Goal: Obtain resource: Download file/media

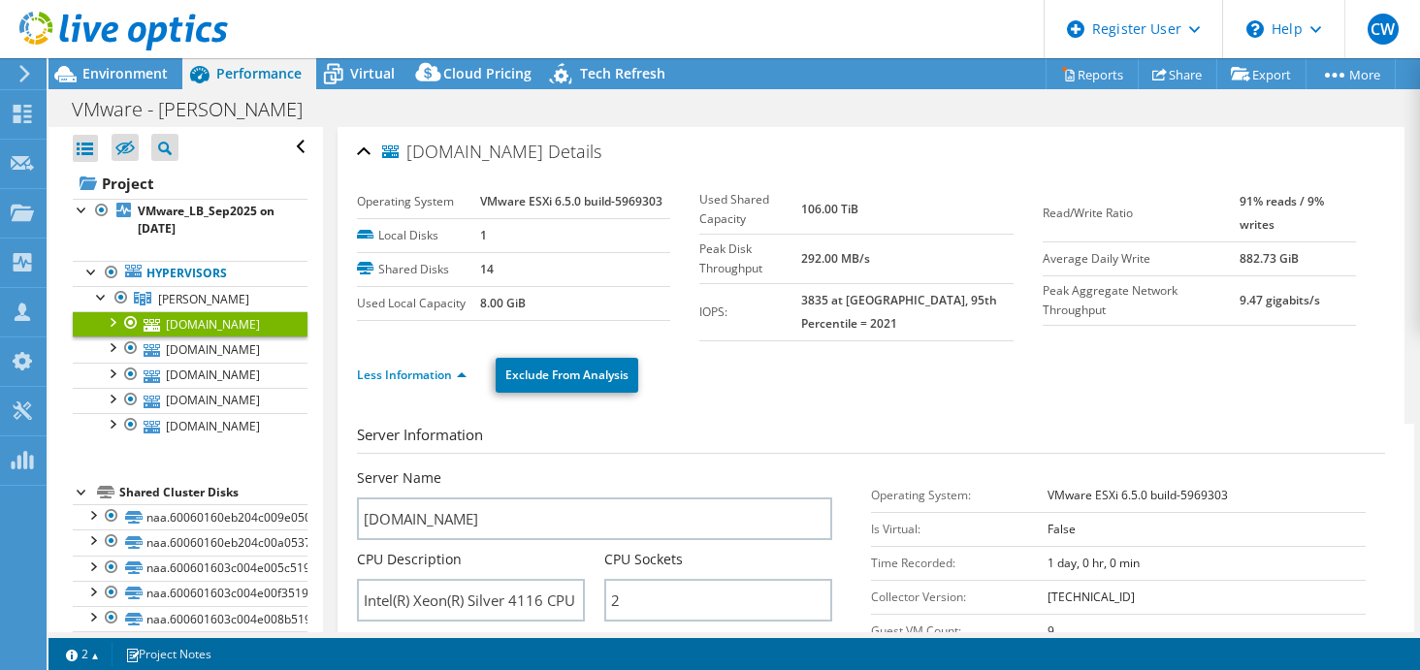
select select "USD"
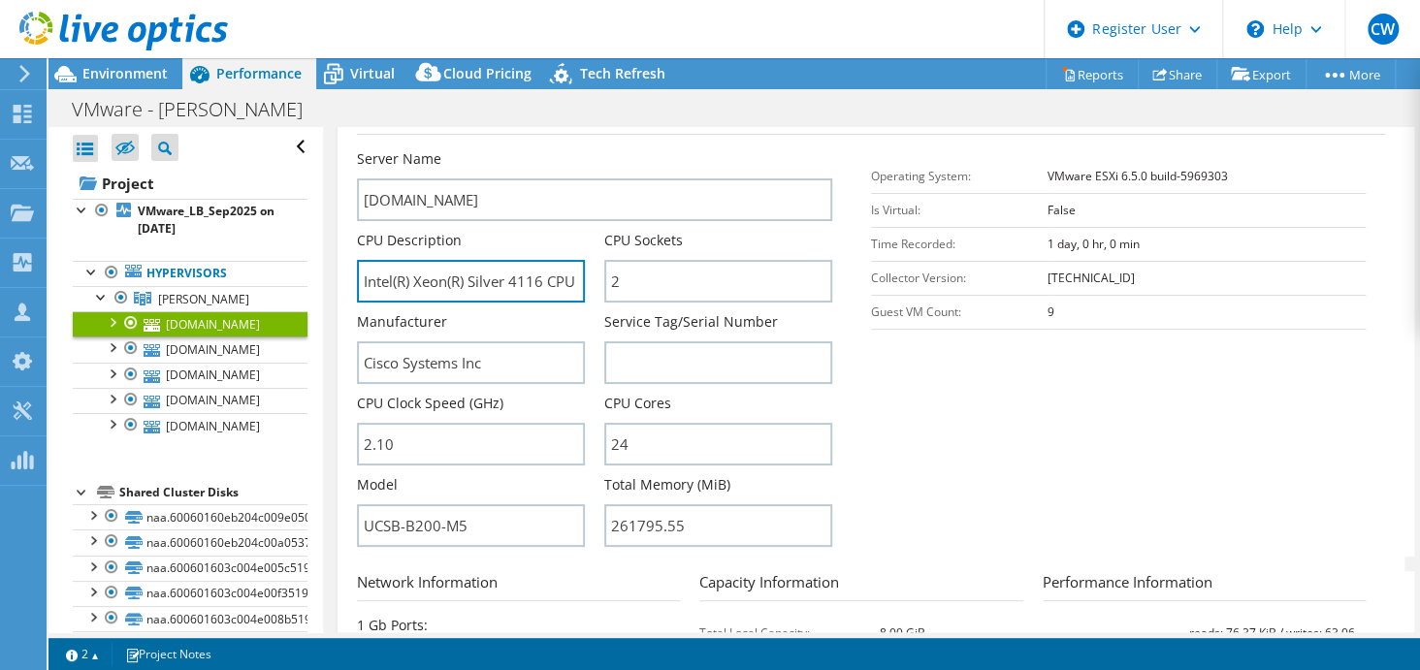
drag, startPoint x: 499, startPoint y: 273, endPoint x: 320, endPoint y: 292, distance: 179.5
click at [320, 292] on div "Open All Close All Hide Excluded Nodes Project Tree Filter" at bounding box center [735, 379] width 1372 height 505
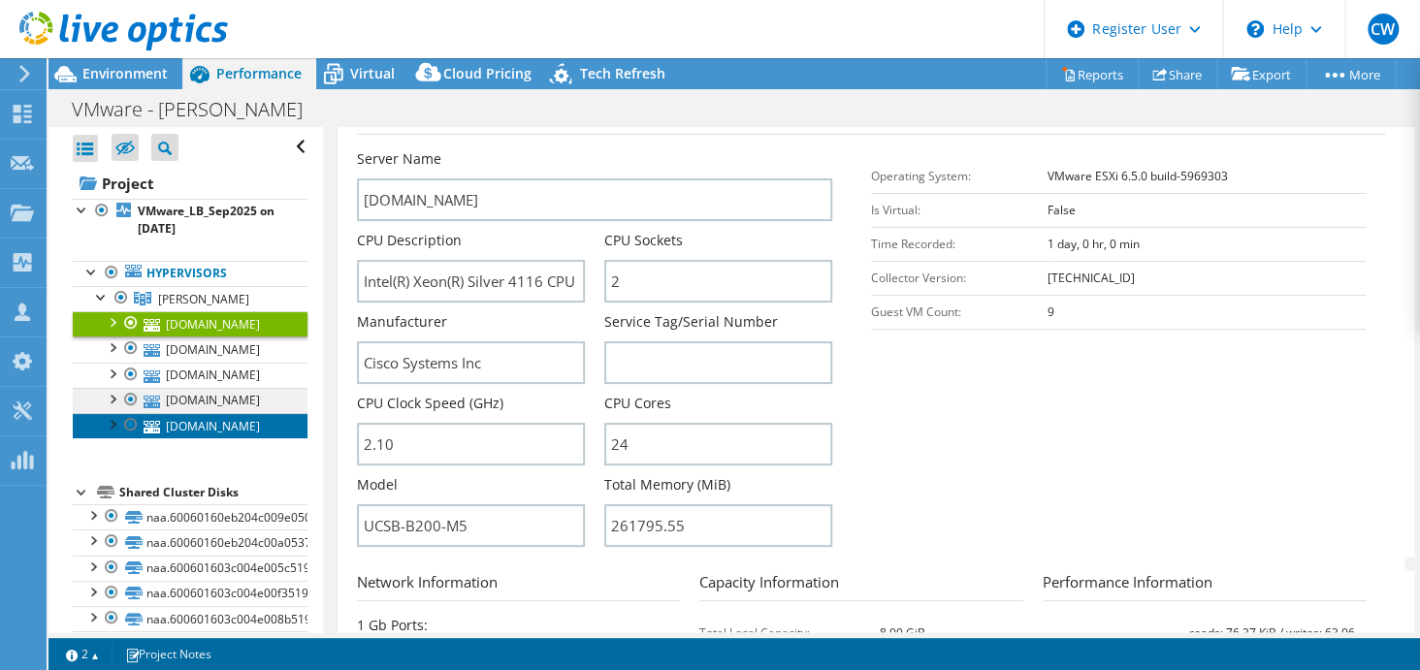
click at [227, 426] on link "[DOMAIN_NAME]" at bounding box center [190, 425] width 235 height 25
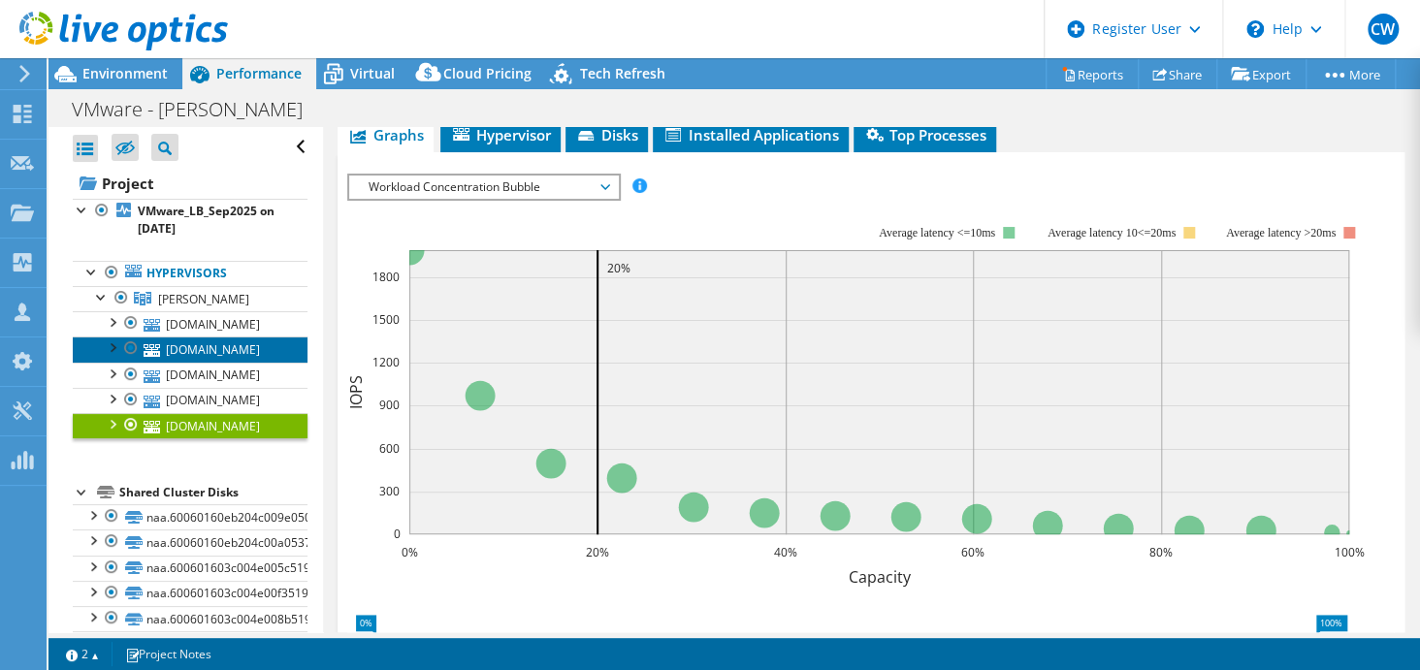
click at [230, 350] on link "[DOMAIN_NAME]" at bounding box center [190, 349] width 235 height 25
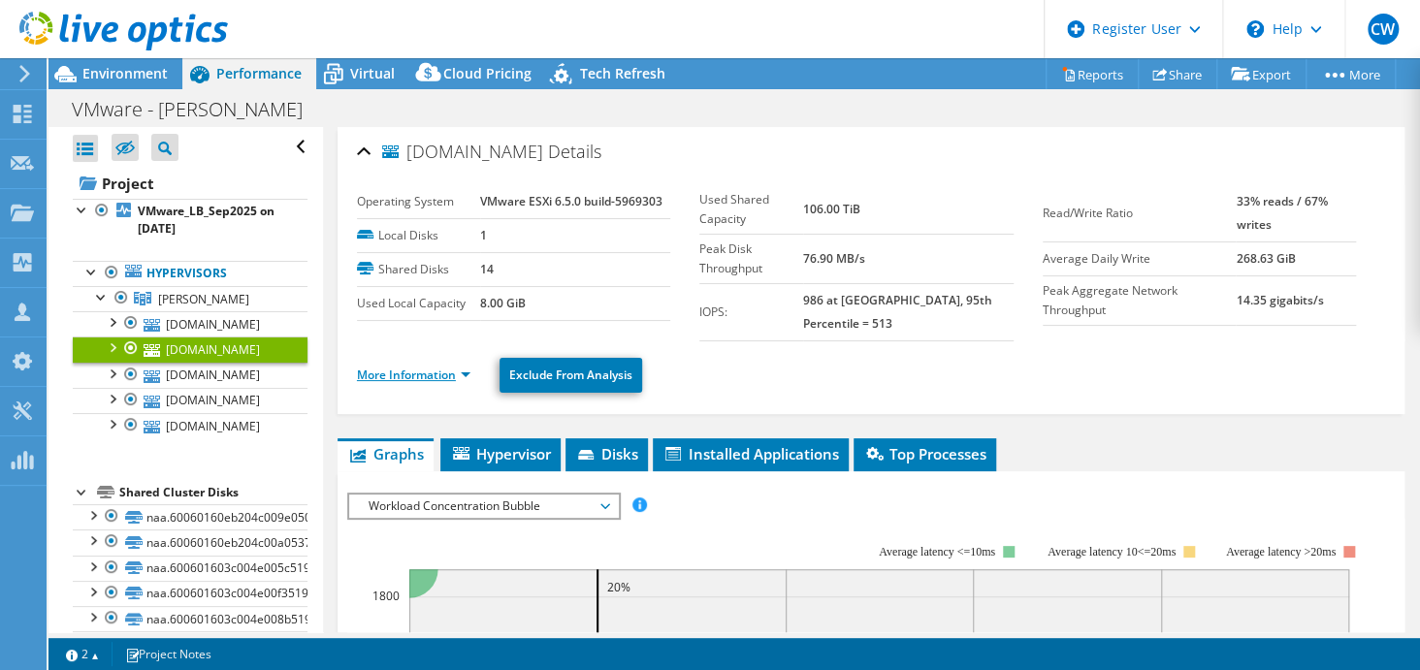
click at [417, 371] on link "More Information" at bounding box center [413, 375] width 113 height 16
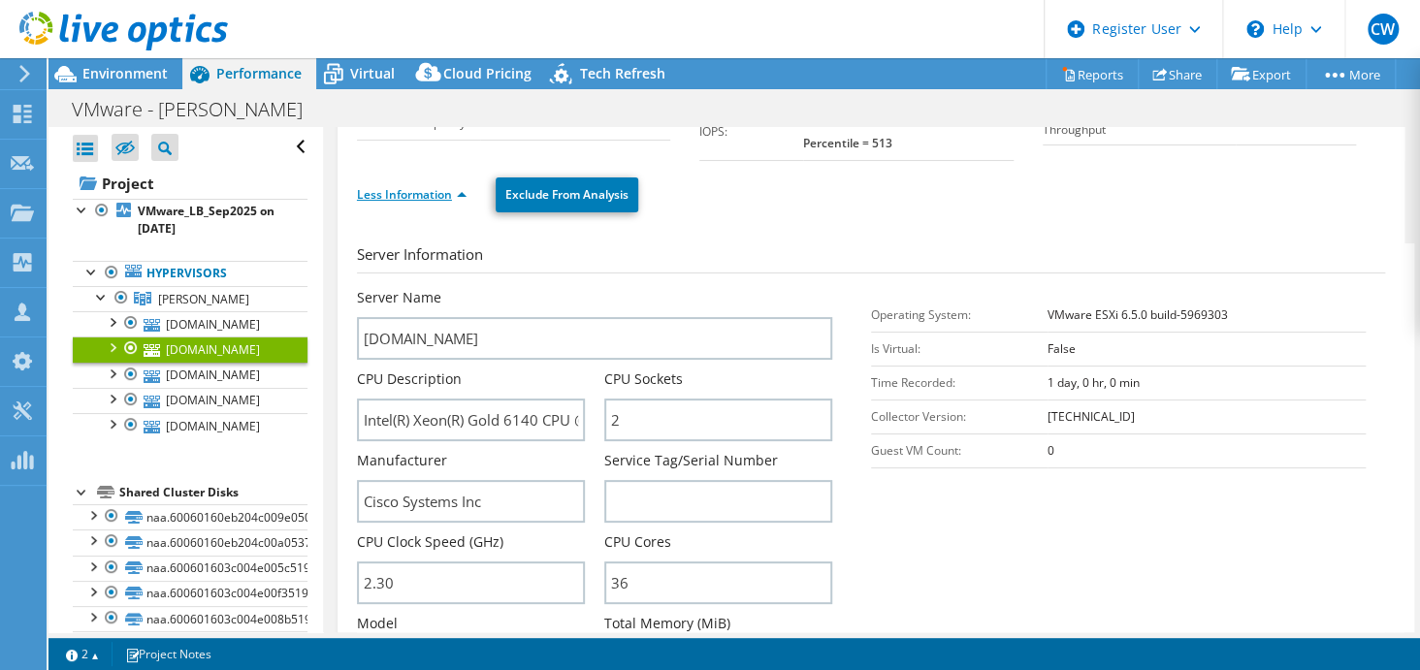
scroll to position [182, 0]
click at [205, 291] on span "[PERSON_NAME]" at bounding box center [203, 299] width 91 height 16
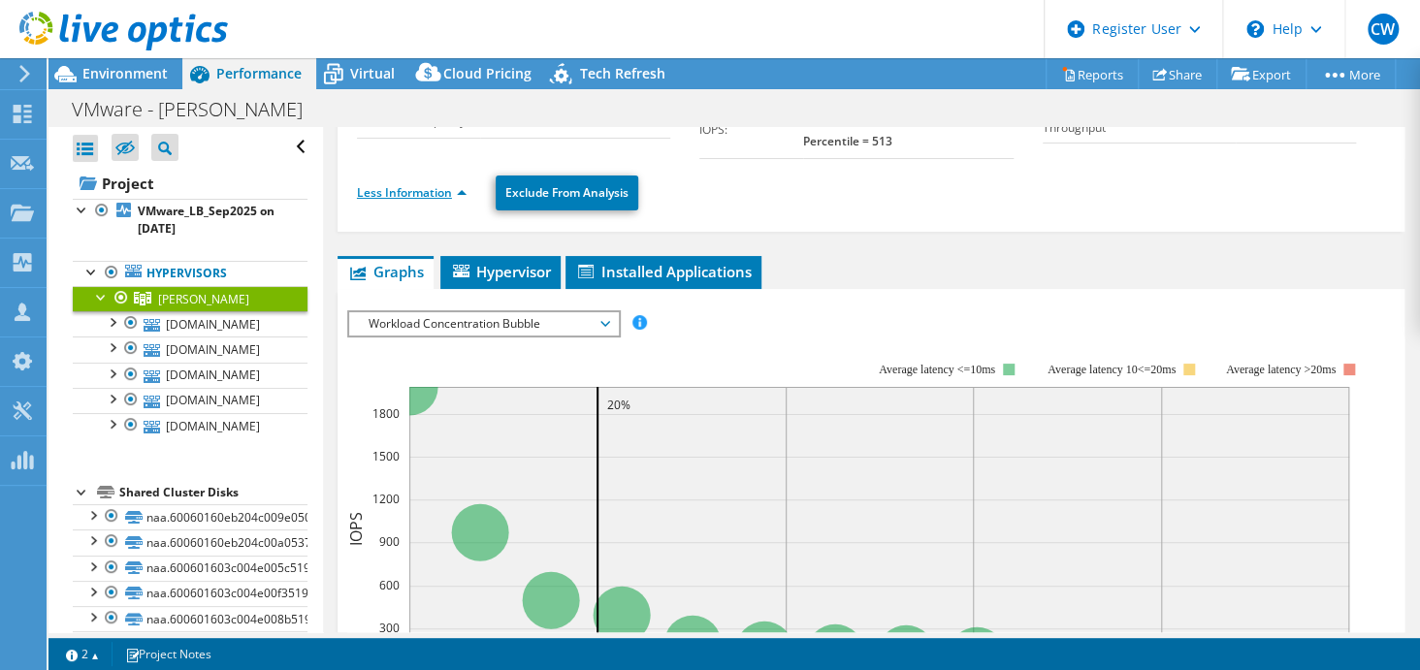
click at [437, 187] on link "Less Information" at bounding box center [412, 192] width 110 height 16
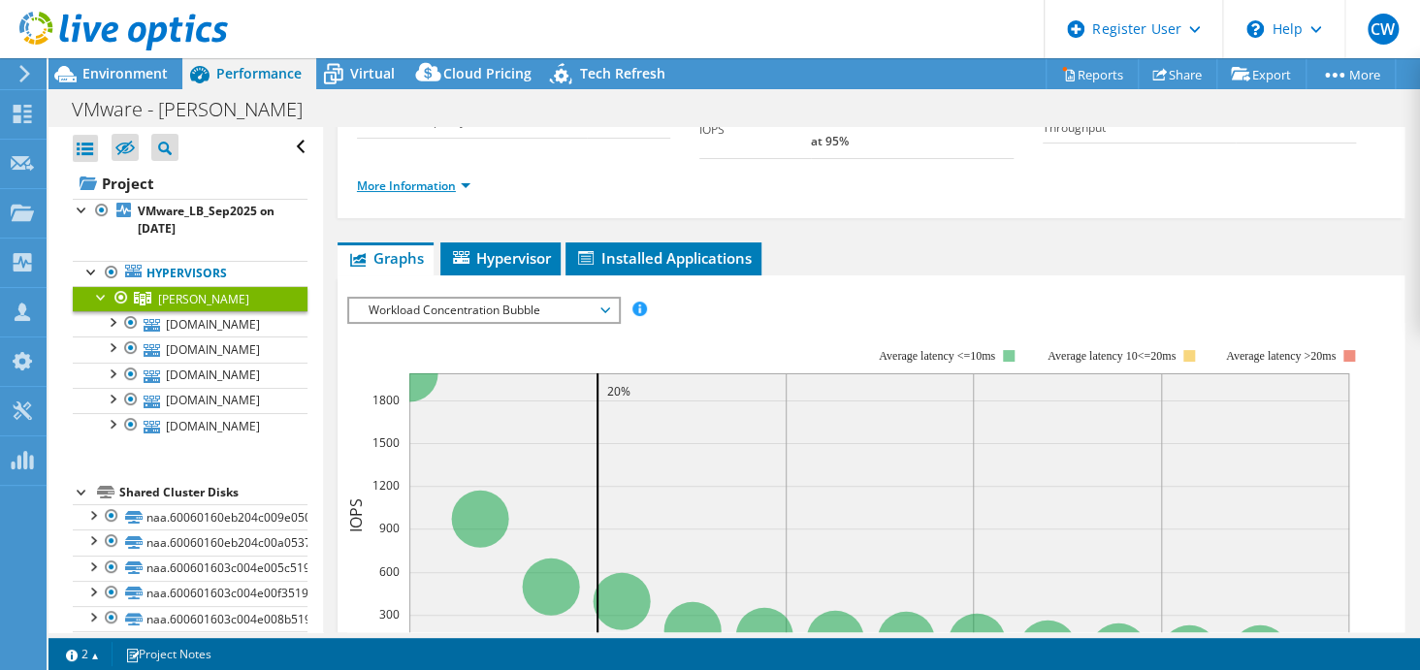
click at [428, 178] on link "More Information" at bounding box center [413, 186] width 113 height 16
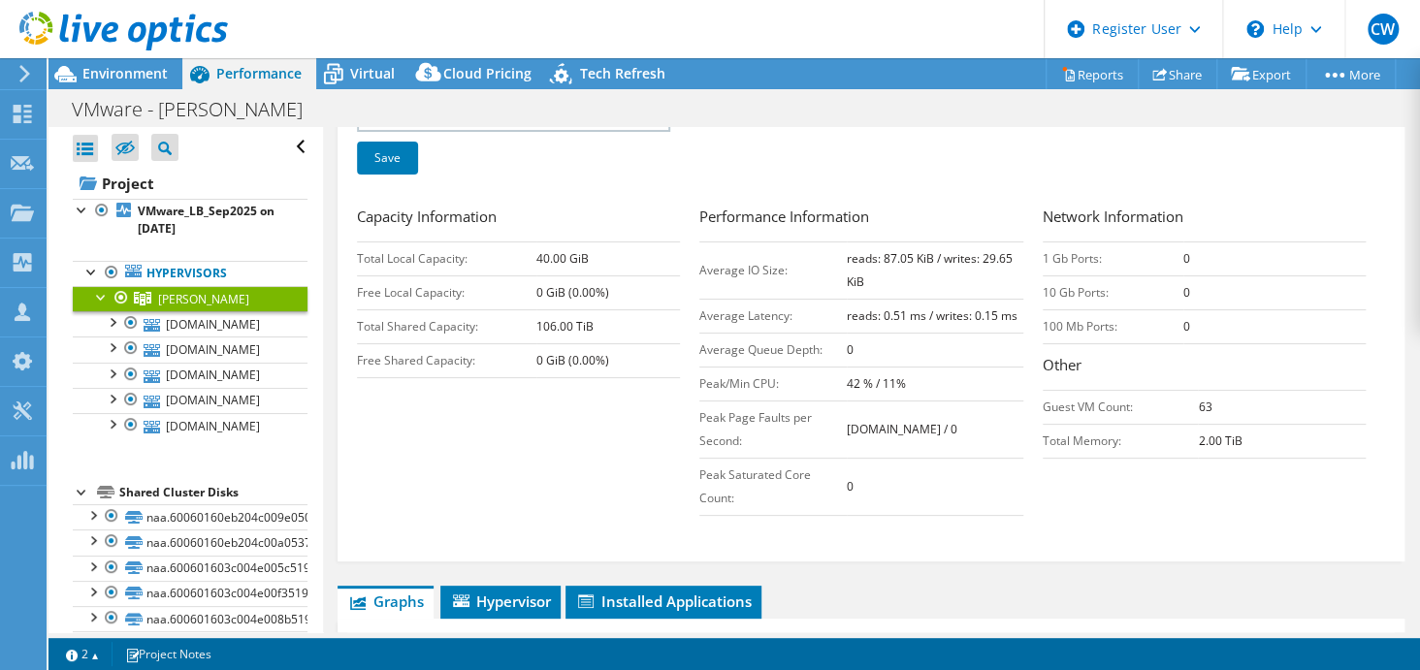
scroll to position [318, 0]
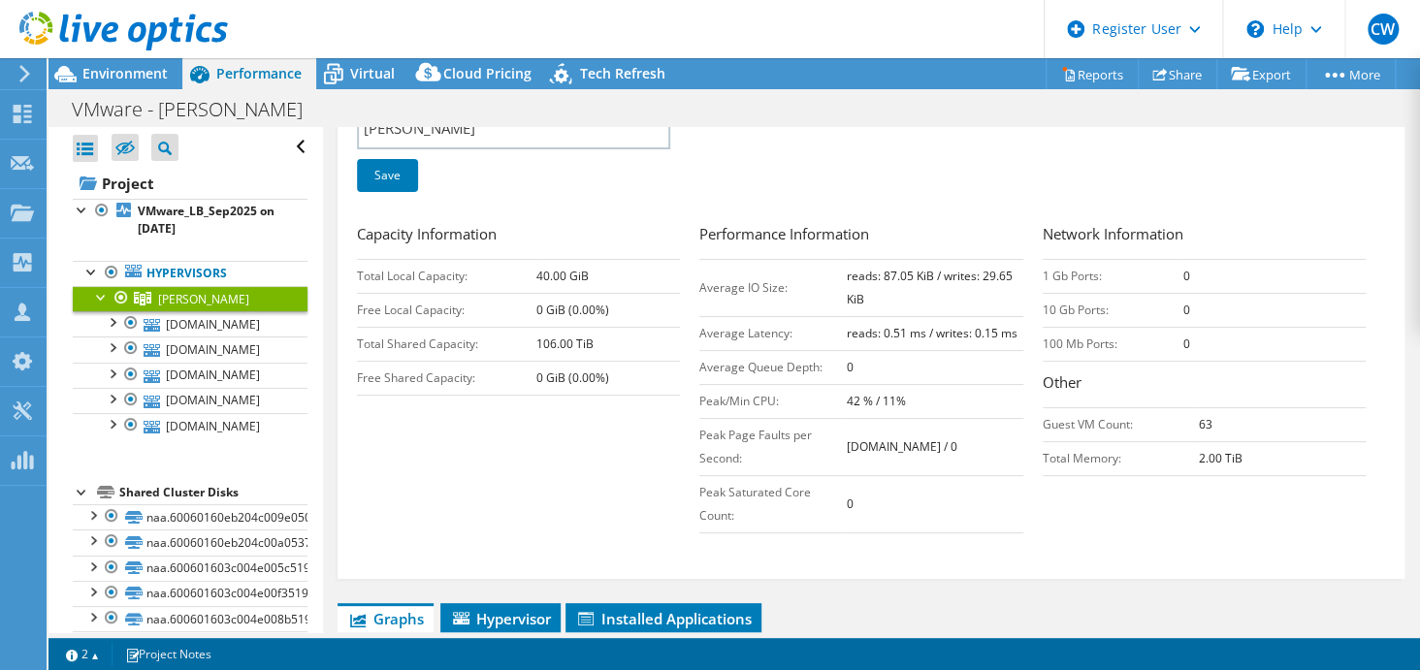
click at [634, 463] on div "Capacity Information Total Local Capacity: 40.00 GiB Free Local Capacity: 0 GiB…" at bounding box center [871, 383] width 1028 height 320
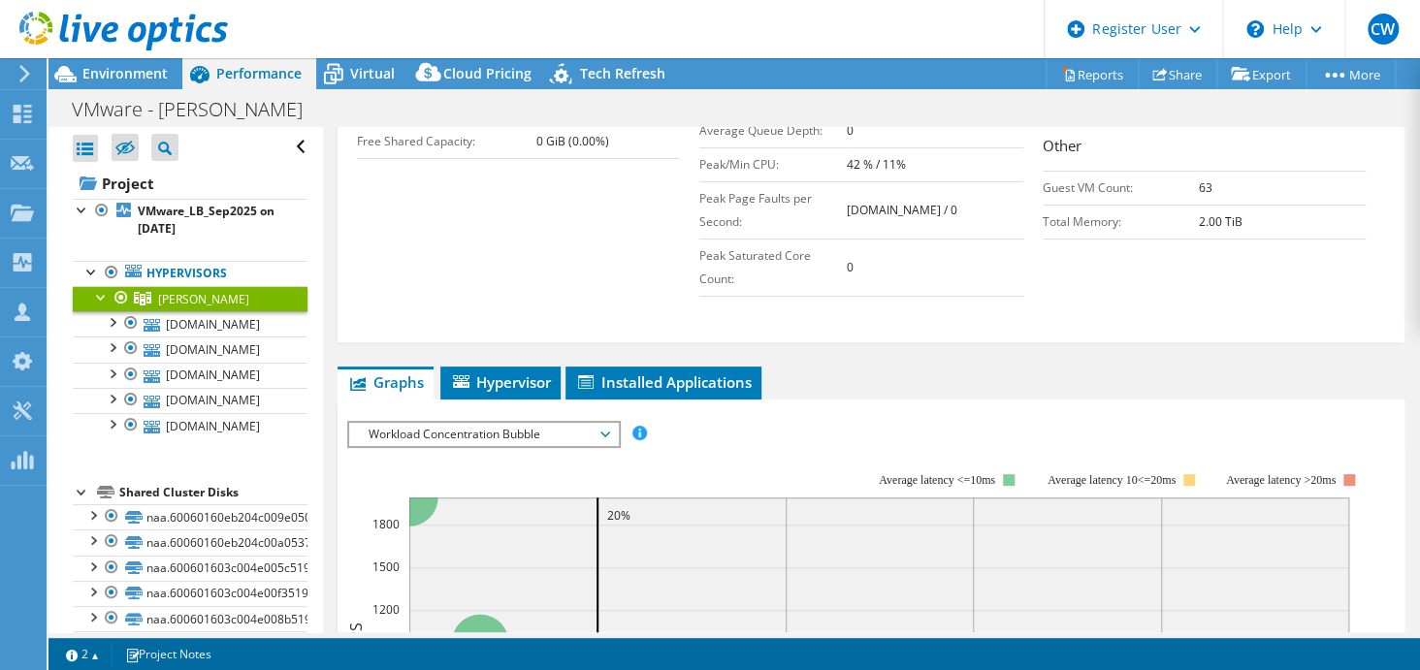
scroll to position [577, 0]
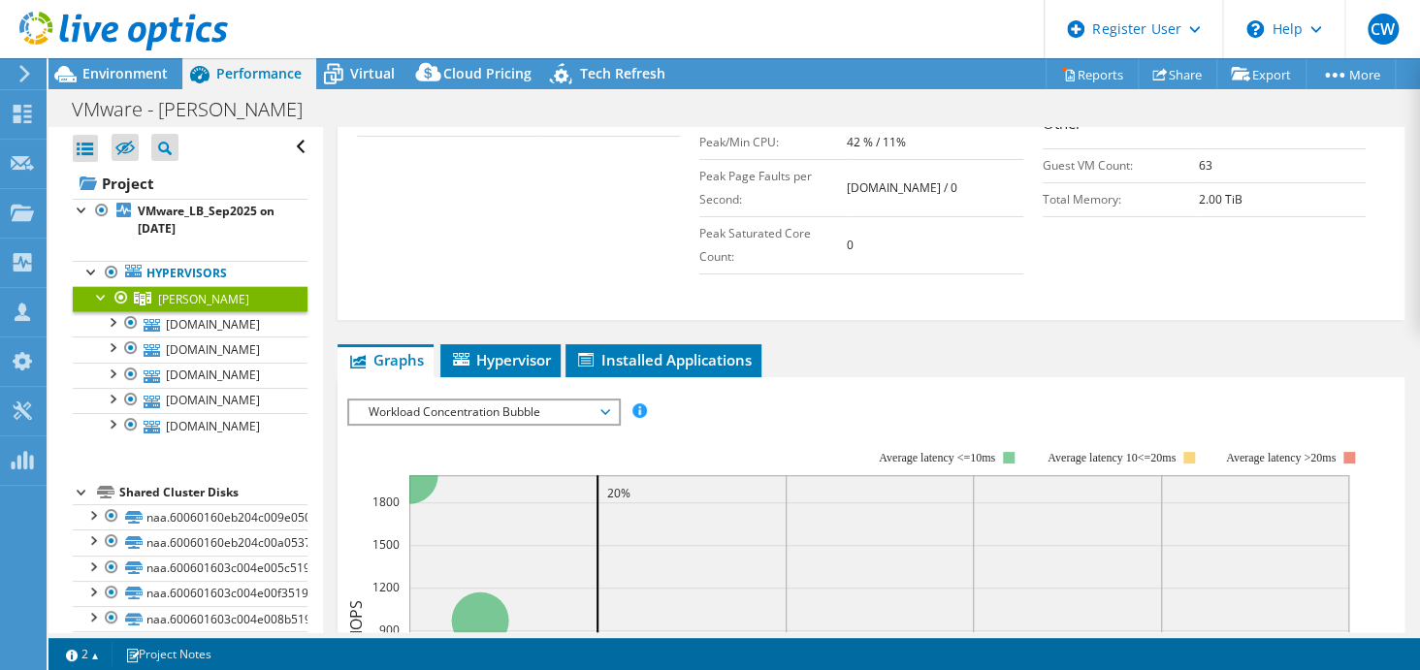
click at [578, 401] on span "Workload Concentration Bubble" at bounding box center [483, 412] width 249 height 23
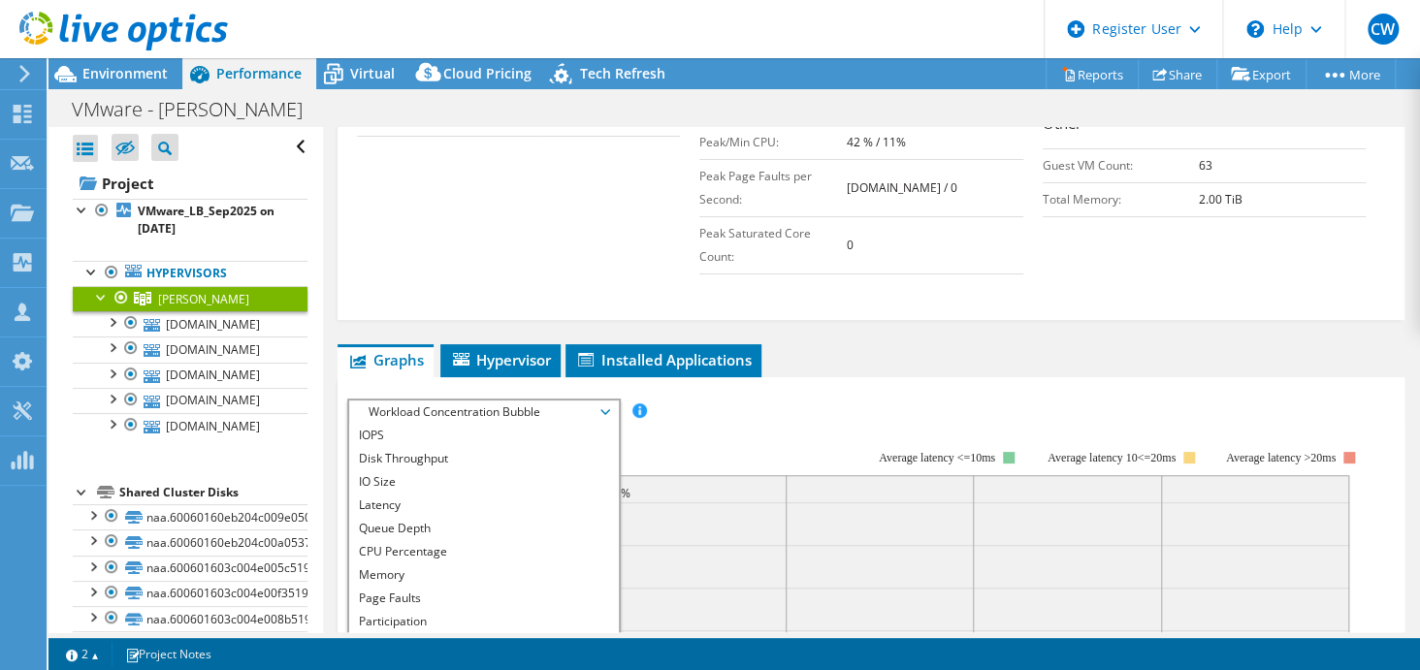
click at [578, 401] on span "Workload Concentration Bubble" at bounding box center [483, 412] width 249 height 23
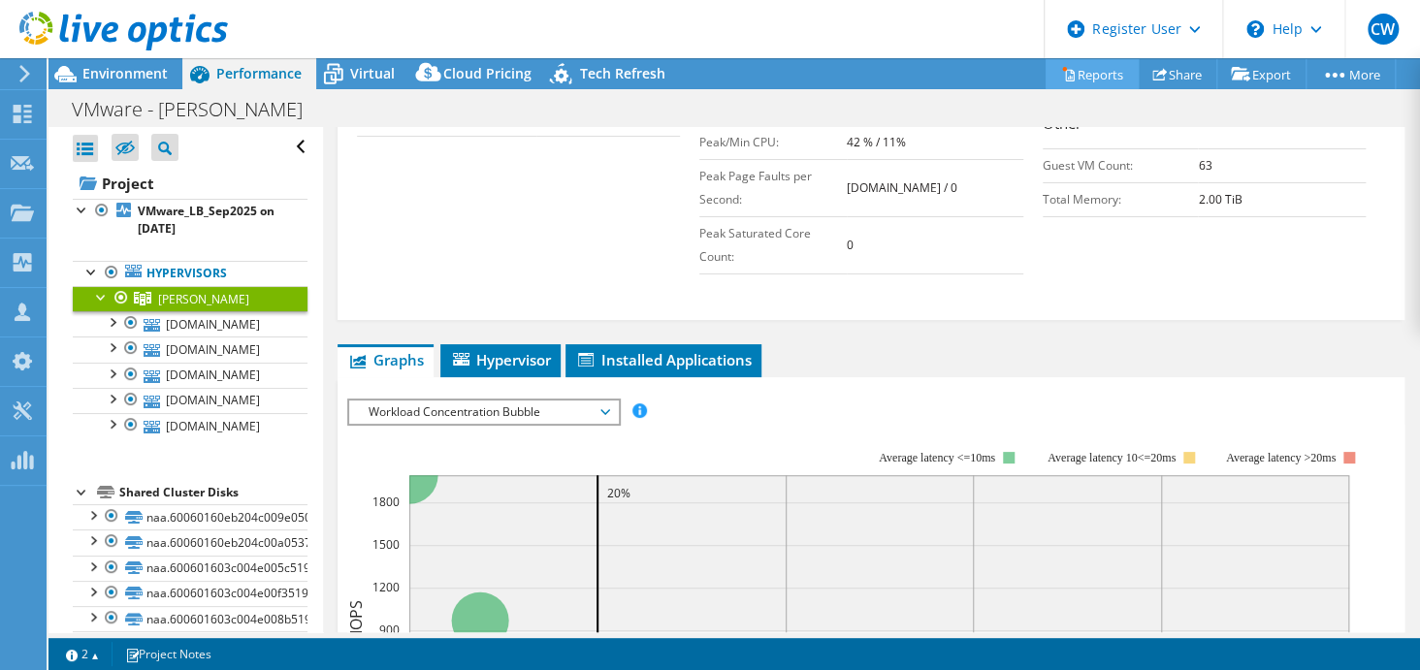
click at [1085, 76] on link "Reports" at bounding box center [1092, 74] width 93 height 30
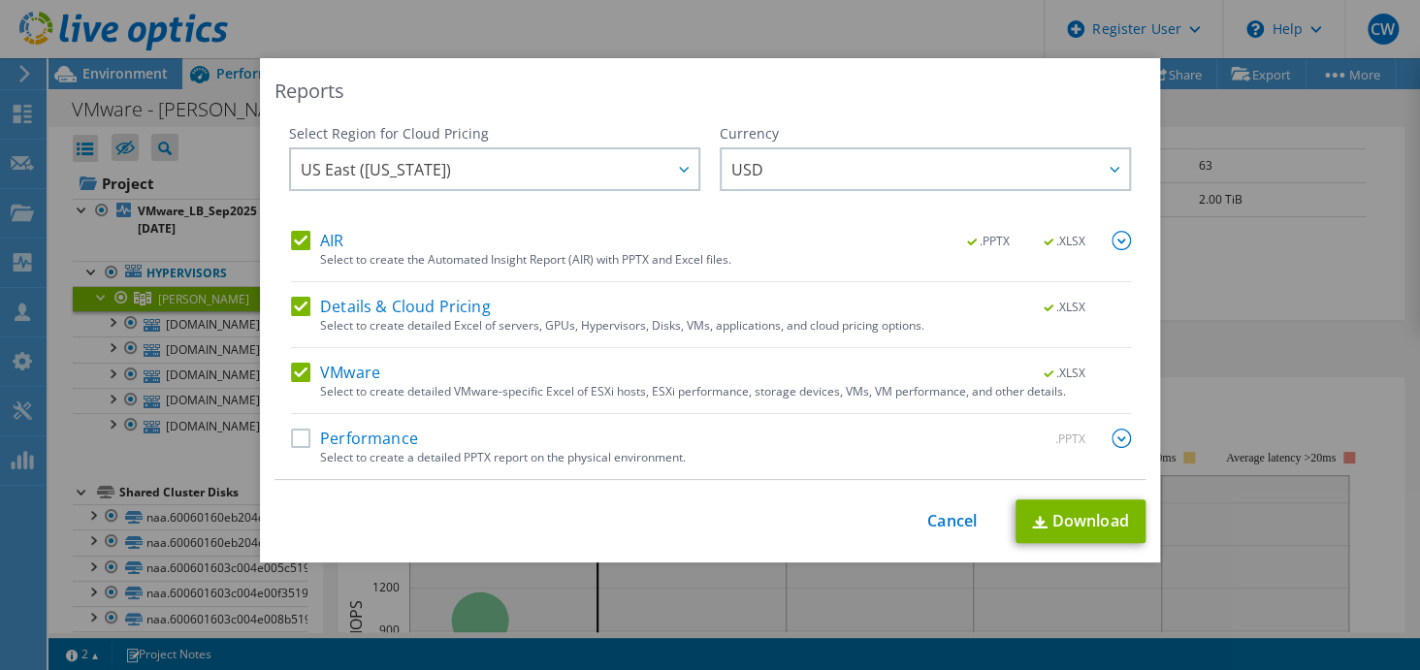
click at [291, 235] on label "AIR" at bounding box center [317, 240] width 52 height 19
click at [0, 0] on input "AIR" at bounding box center [0, 0] width 0 height 0
click at [293, 303] on label "Details & Cloud Pricing" at bounding box center [391, 306] width 200 height 19
click at [0, 0] on input "Details & Cloud Pricing" at bounding box center [0, 0] width 0 height 0
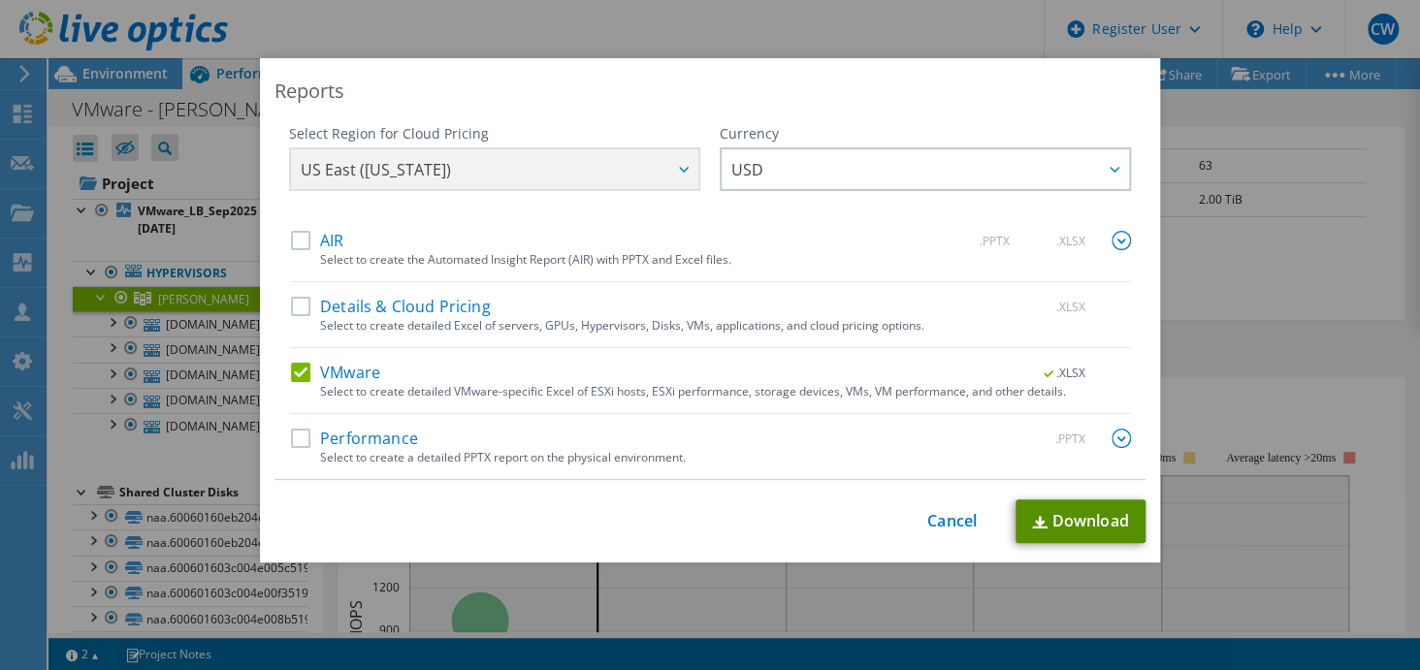
click at [1067, 517] on link "Download" at bounding box center [1081, 522] width 130 height 44
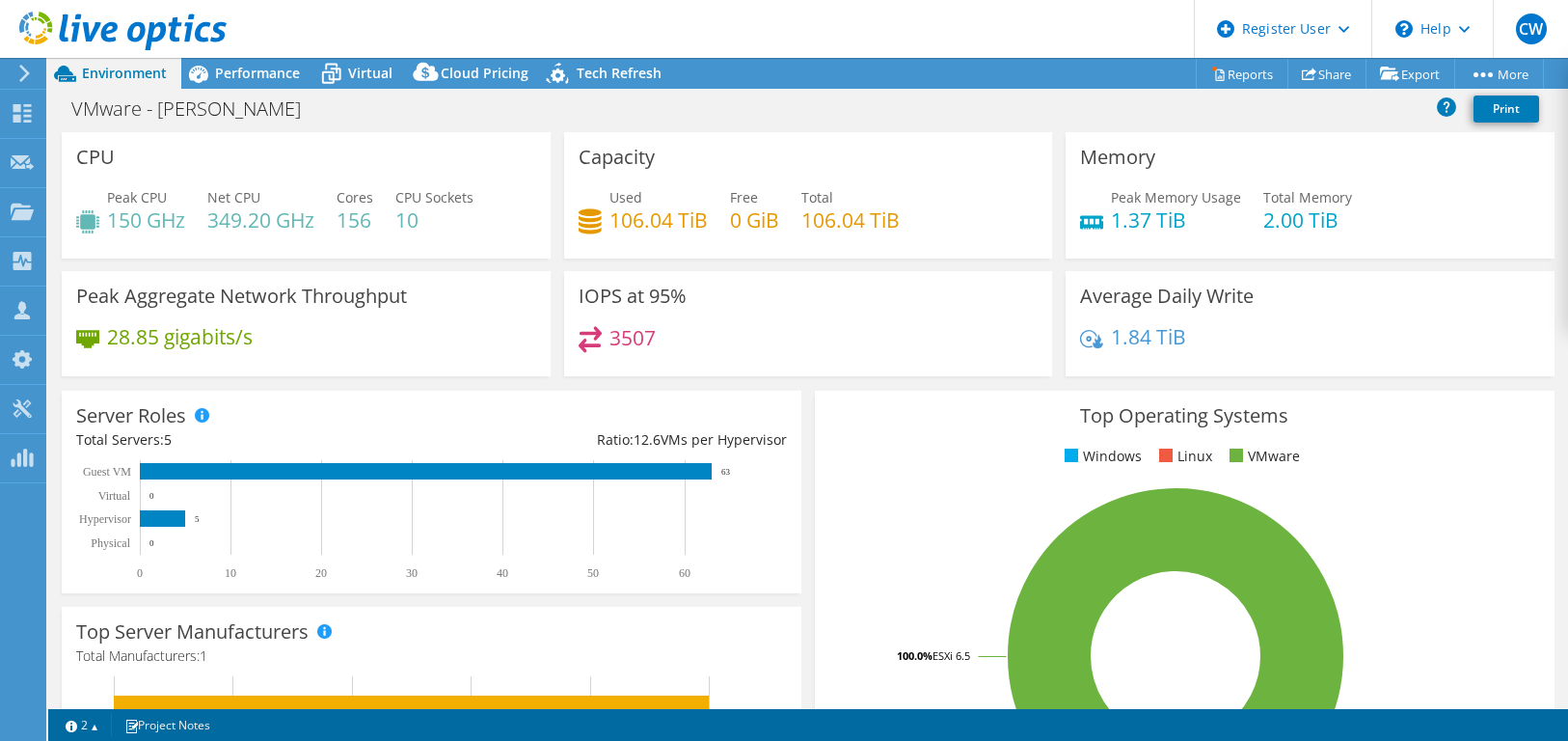
select select "USD"
